Goal: Task Accomplishment & Management: Manage account settings

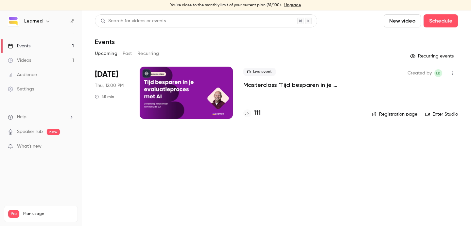
click at [174, 89] on div at bounding box center [186, 93] width 93 height 52
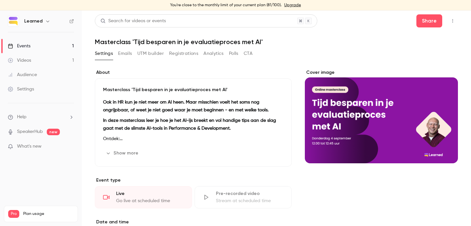
click at [450, 22] on icon "button" at bounding box center [452, 21] width 5 height 5
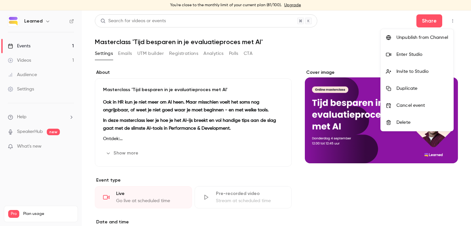
click at [375, 27] on div at bounding box center [235, 113] width 471 height 226
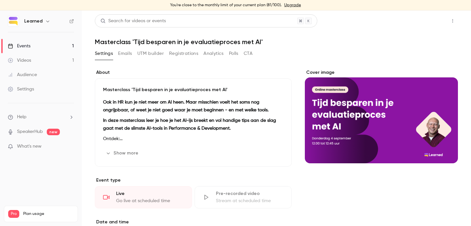
click at [429, 20] on button "Share" at bounding box center [429, 20] width 26 height 13
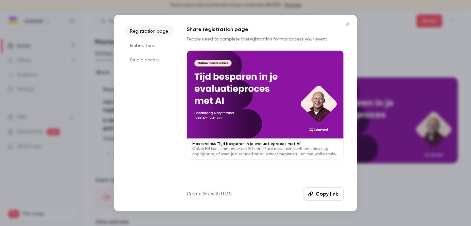
click at [320, 194] on button "Copy link" at bounding box center [323, 194] width 40 height 13
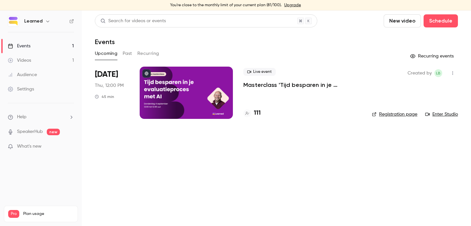
click at [168, 91] on div at bounding box center [186, 93] width 93 height 52
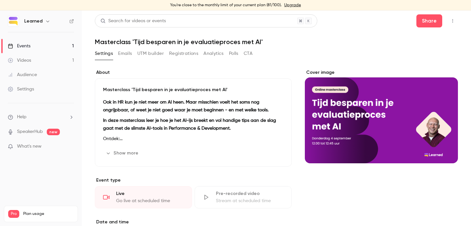
click at [121, 56] on button "Emails" at bounding box center [125, 53] width 14 height 10
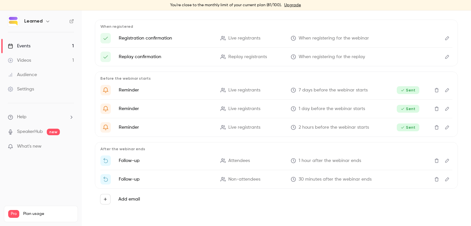
scroll to position [69, 0]
click at [444, 161] on icon "Edit" at bounding box center [446, 160] width 5 height 5
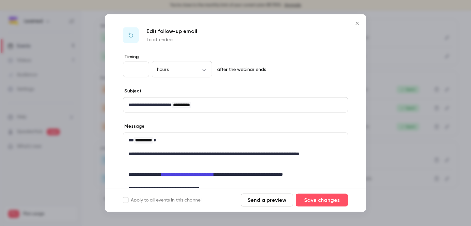
click at [214, 177] on p "**********" at bounding box center [232, 174] width 209 height 7
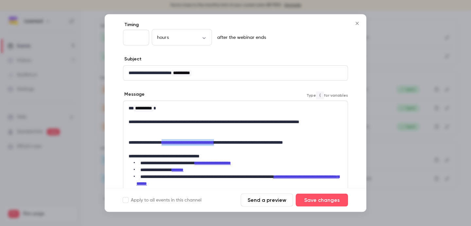
drag, startPoint x: 242, startPoint y: 143, endPoint x: 174, endPoint y: 143, distance: 68.3
click at [174, 143] on p "**********" at bounding box center [232, 143] width 209 height 7
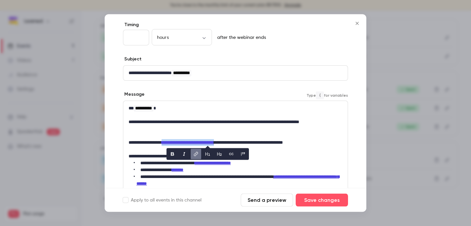
click at [197, 154] on icon "link" at bounding box center [195, 154] width 5 height 5
click at [211, 156] on input "**********" at bounding box center [198, 154] width 65 height 12
type input "**********"
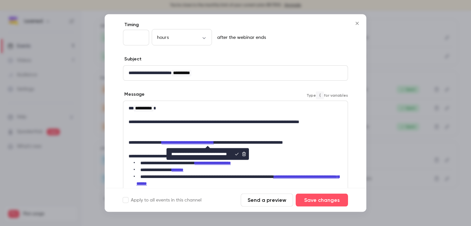
click at [236, 155] on icon "editor" at bounding box center [237, 154] width 4 height 3
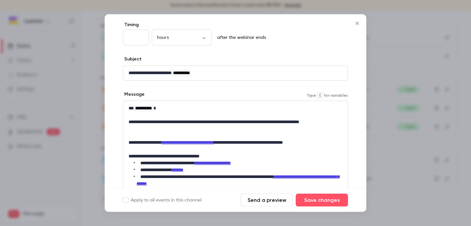
click at [256, 137] on p "editor" at bounding box center [235, 136] width 214 height 7
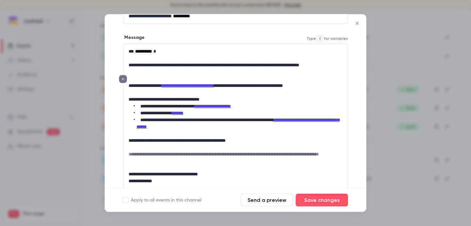
scroll to position [94, 0]
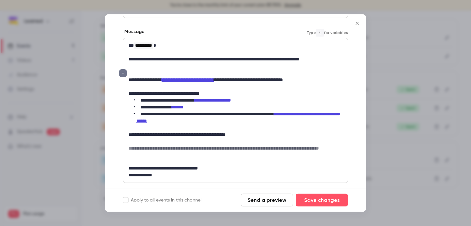
click at [321, 115] on link "**********" at bounding box center [237, 117] width 203 height 11
drag, startPoint x: 192, startPoint y: 121, endPoint x: 156, endPoint y: 122, distance: 36.0
click at [156, 122] on link "**********" at bounding box center [237, 117] width 203 height 11
click at [322, 113] on link "**********" at bounding box center [237, 117] width 203 height 11
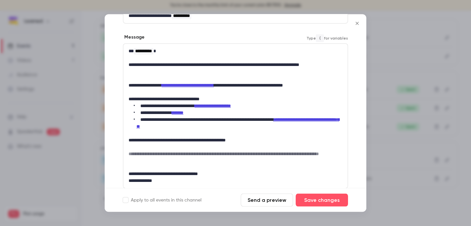
scroll to position [0, 0]
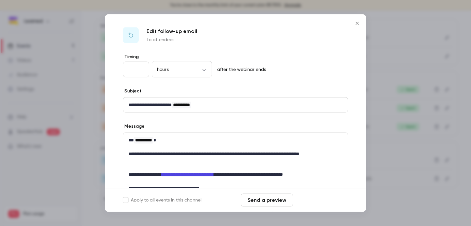
click at [317, 200] on button "Save changes" at bounding box center [321, 200] width 52 height 13
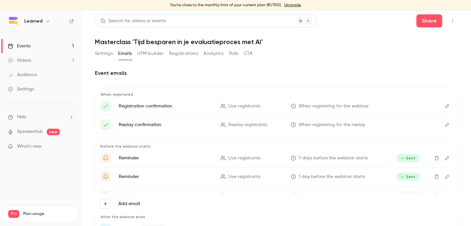
click at [103, 56] on button "Settings" at bounding box center [104, 53] width 18 height 10
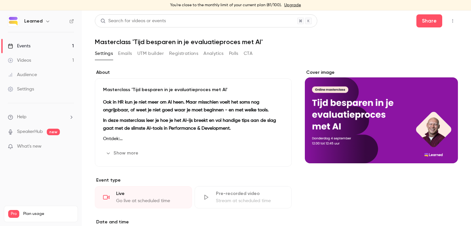
click at [378, 111] on div "Cover image" at bounding box center [381, 116] width 153 height 94
click at [0, 0] on input "Cover image" at bounding box center [0, 0] width 0 height 0
click at [25, 60] on div "Videos" at bounding box center [19, 60] width 23 height 7
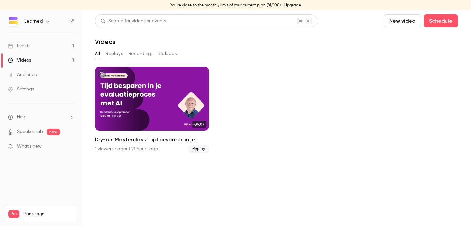
click at [41, 47] on link "Events 1" at bounding box center [41, 46] width 82 height 14
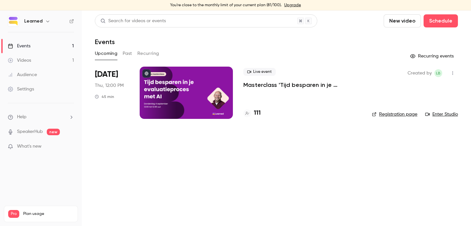
click at [198, 93] on div at bounding box center [186, 93] width 93 height 52
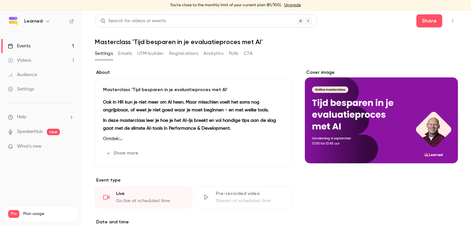
click at [37, 46] on link "Events 1" at bounding box center [41, 46] width 82 height 14
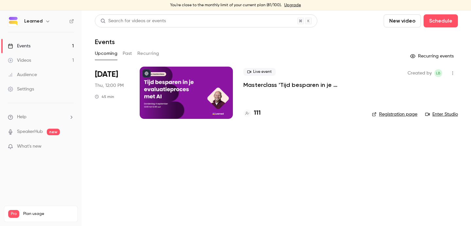
click at [443, 114] on link "Enter Studio" at bounding box center [441, 114] width 33 height 7
click at [33, 59] on link "Videos 1" at bounding box center [41, 60] width 82 height 14
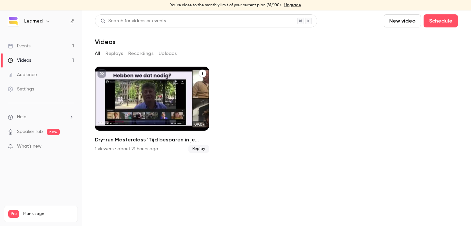
click at [202, 73] on icon "Dry-run Masterclass 'Tijd besparen in je evaluatieproces met AI'" at bounding box center [202, 74] width 4 height 4
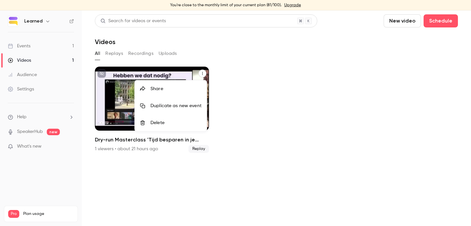
click at [175, 124] on div "Delete" at bounding box center [175, 123] width 51 height 7
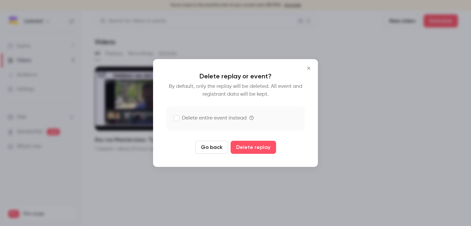
click at [223, 119] on label "Delete entire event instead" at bounding box center [210, 118] width 73 height 8
click at [244, 150] on button "Delete replay and event" at bounding box center [253, 147] width 73 height 13
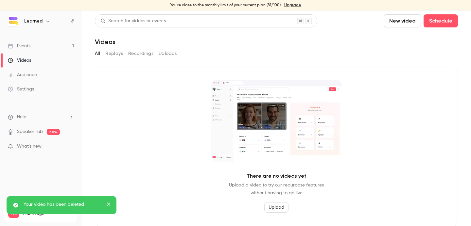
click at [25, 43] on div "Events" at bounding box center [19, 46] width 23 height 7
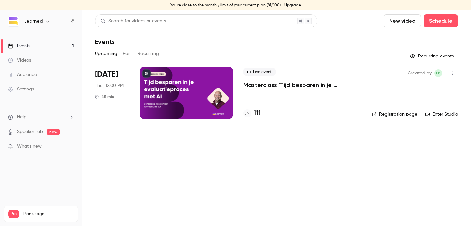
click at [178, 108] on div at bounding box center [186, 93] width 93 height 52
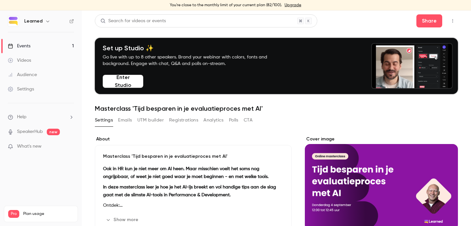
click at [178, 119] on button "Registrations" at bounding box center [183, 120] width 29 height 10
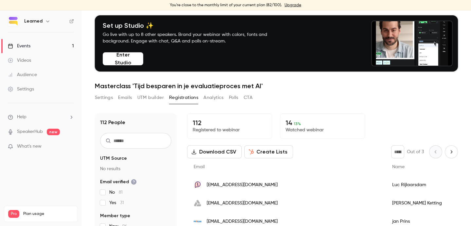
click at [215, 97] on button "Analytics" at bounding box center [213, 98] width 20 height 10
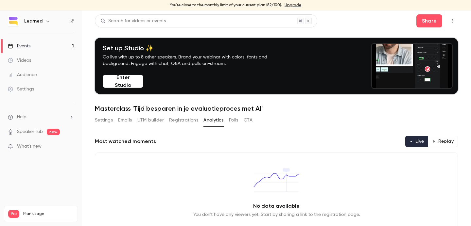
click at [105, 121] on button "Settings" at bounding box center [104, 120] width 18 height 10
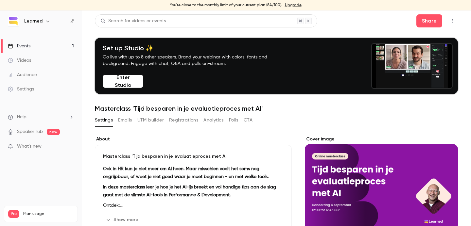
click at [44, 44] on link "Events 1" at bounding box center [41, 46] width 82 height 14
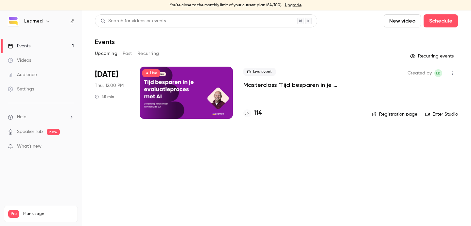
click at [105, 86] on span "Thu, 12:00 PM" at bounding box center [109, 85] width 29 height 7
click at [168, 95] on div at bounding box center [186, 93] width 93 height 52
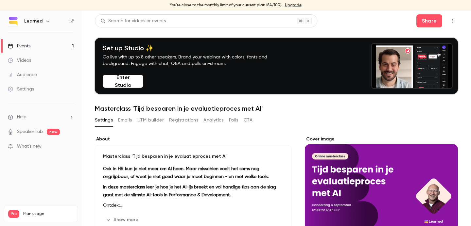
click at [200, 119] on div "Settings Emails UTM builder Registrations Analytics Polls CTA" at bounding box center [174, 120] width 158 height 10
click at [211, 120] on button "Analytics" at bounding box center [213, 120] width 20 height 10
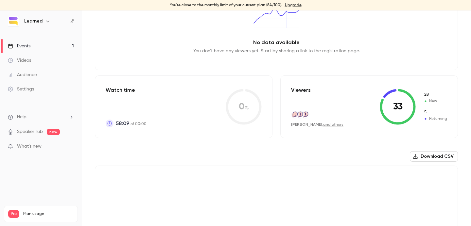
scroll to position [182, 0]
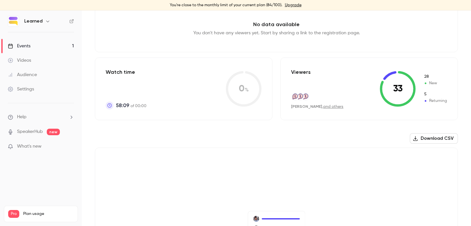
click at [415, 91] on icon at bounding box center [397, 89] width 36 height 36
click at [330, 107] on link "and others" at bounding box center [333, 107] width 20 height 4
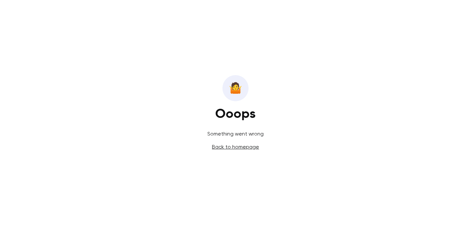
click at [245, 149] on link "Back to homepage" at bounding box center [235, 147] width 47 height 6
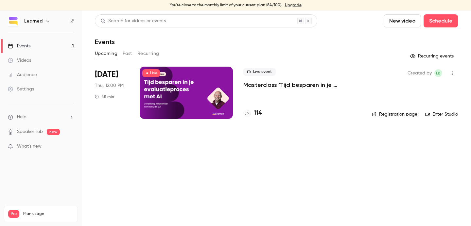
click at [184, 100] on div at bounding box center [186, 93] width 93 height 52
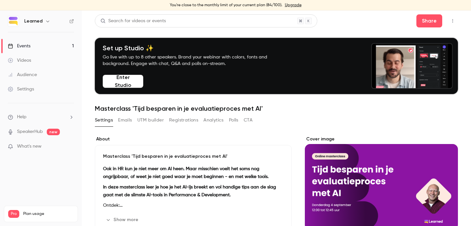
click at [209, 119] on button "Analytics" at bounding box center [213, 120] width 20 height 10
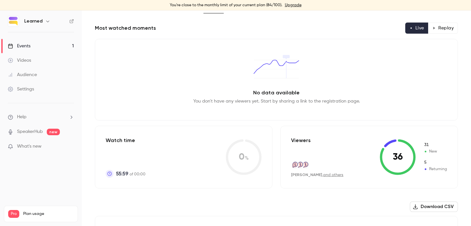
scroll to position [115, 0]
